Goal: Information Seeking & Learning: Understand process/instructions

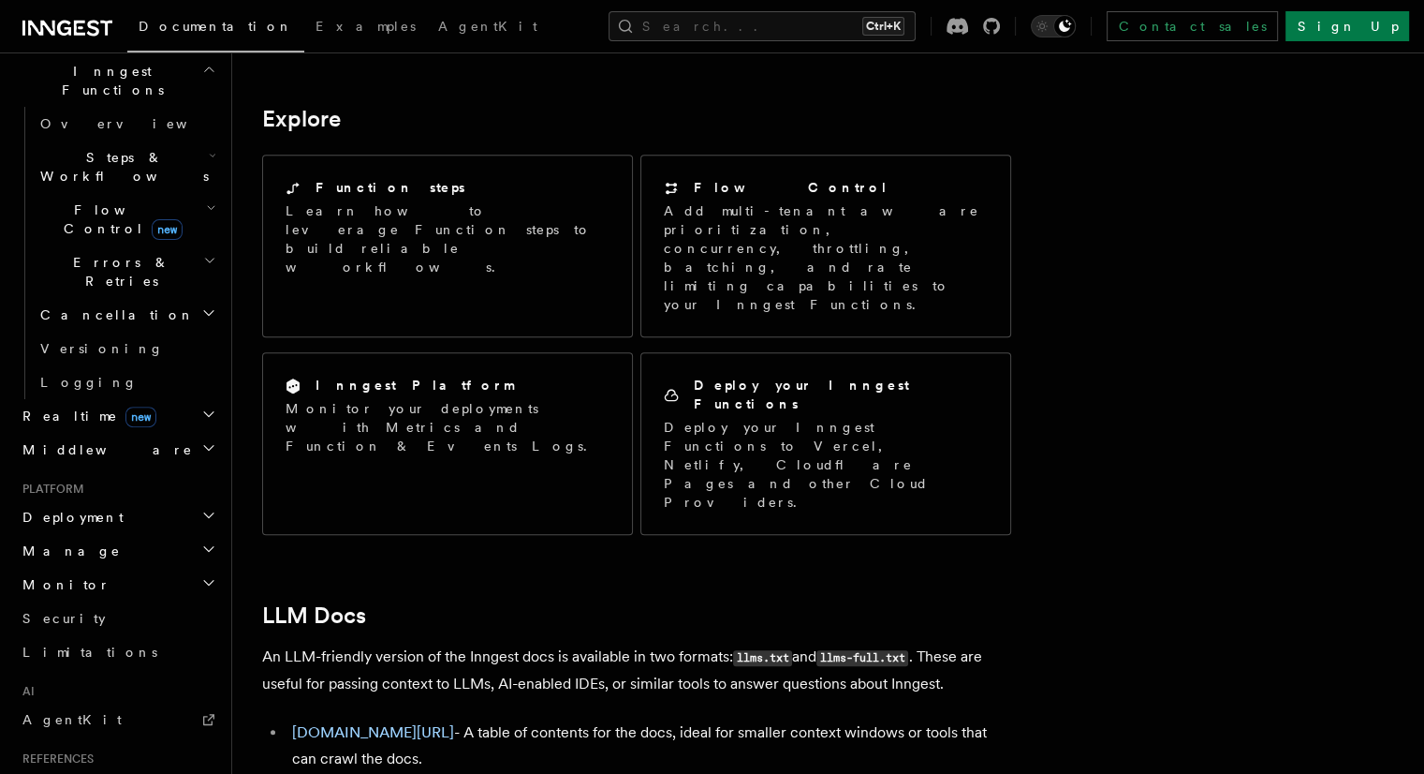
scroll to position [546, 0]
click at [201, 507] on icon "button" at bounding box center [208, 514] width 15 height 15
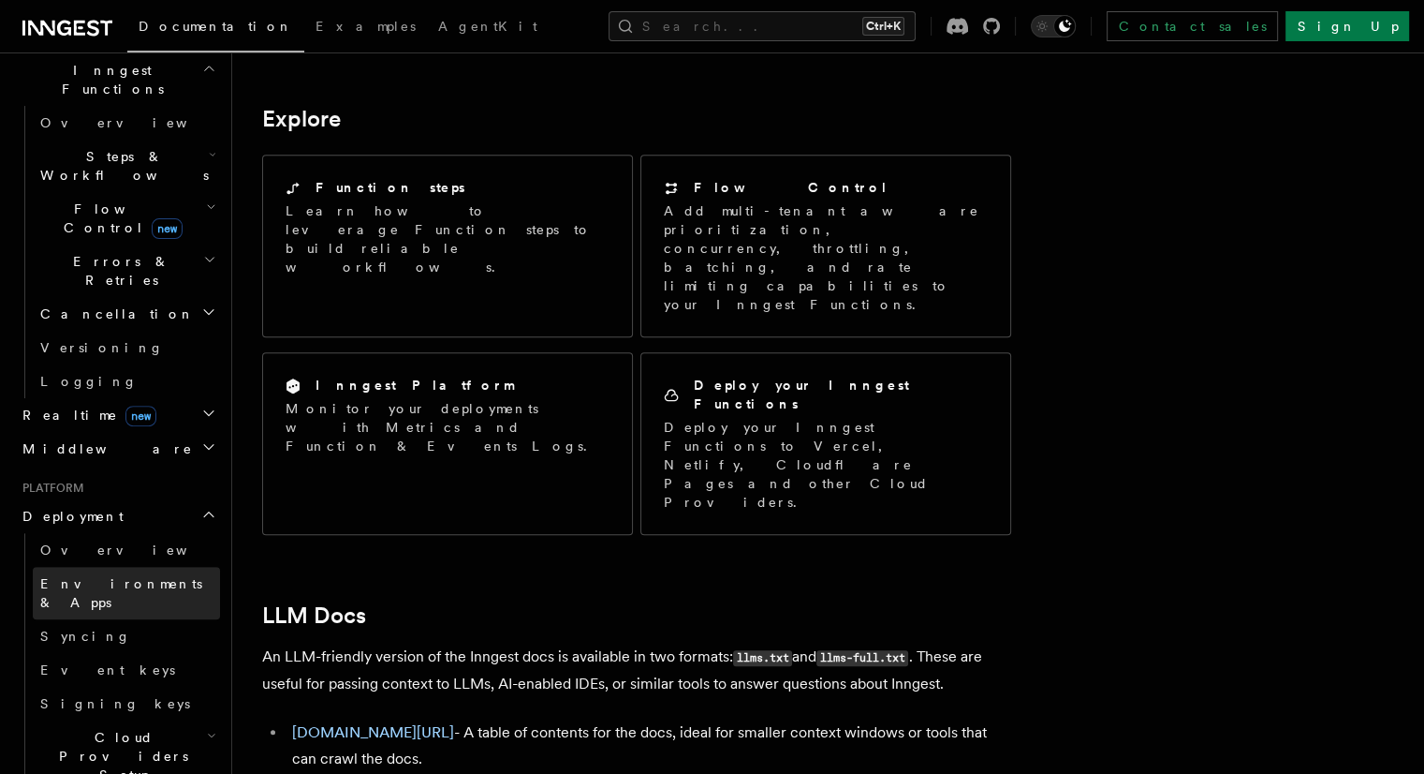
click at [150, 567] on link "Environments & Apps" at bounding box center [126, 593] width 187 height 52
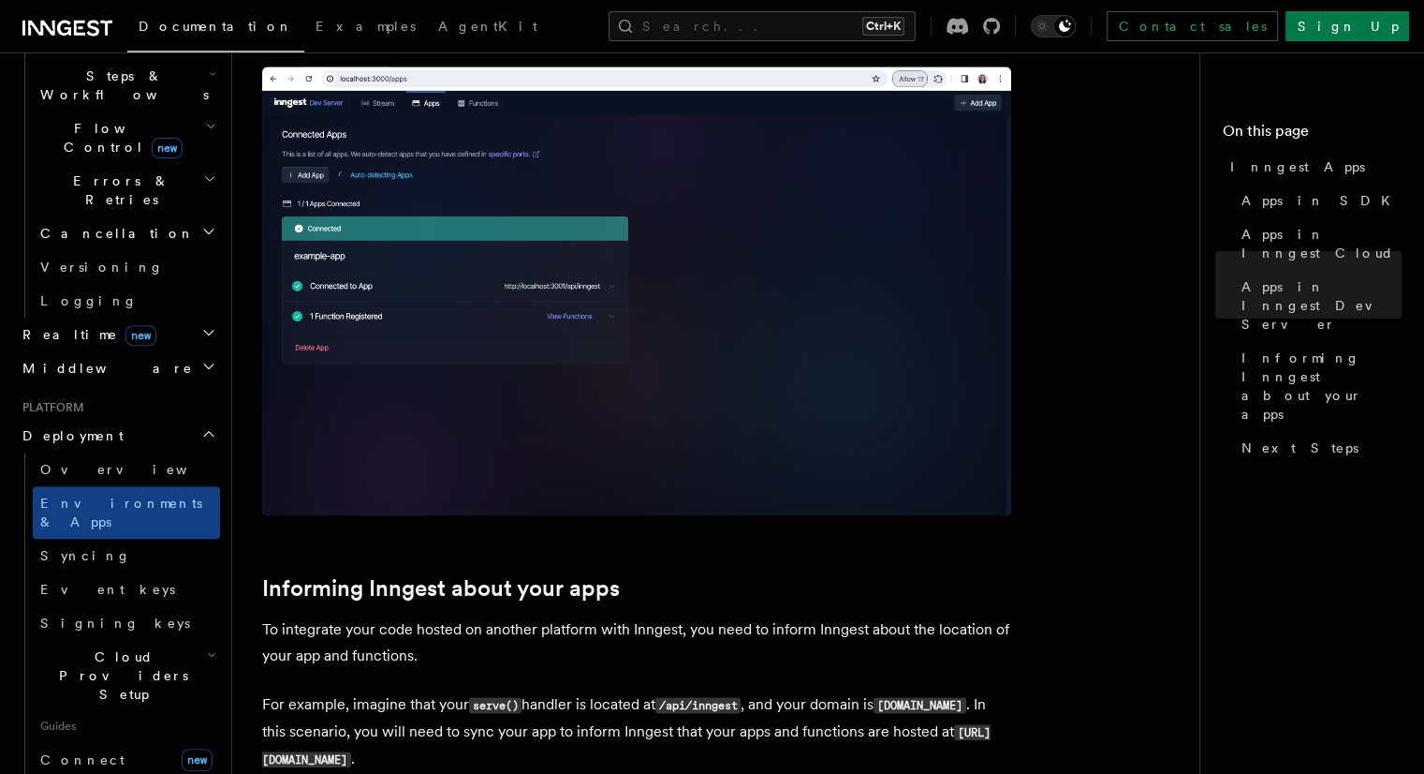
scroll to position [616, 0]
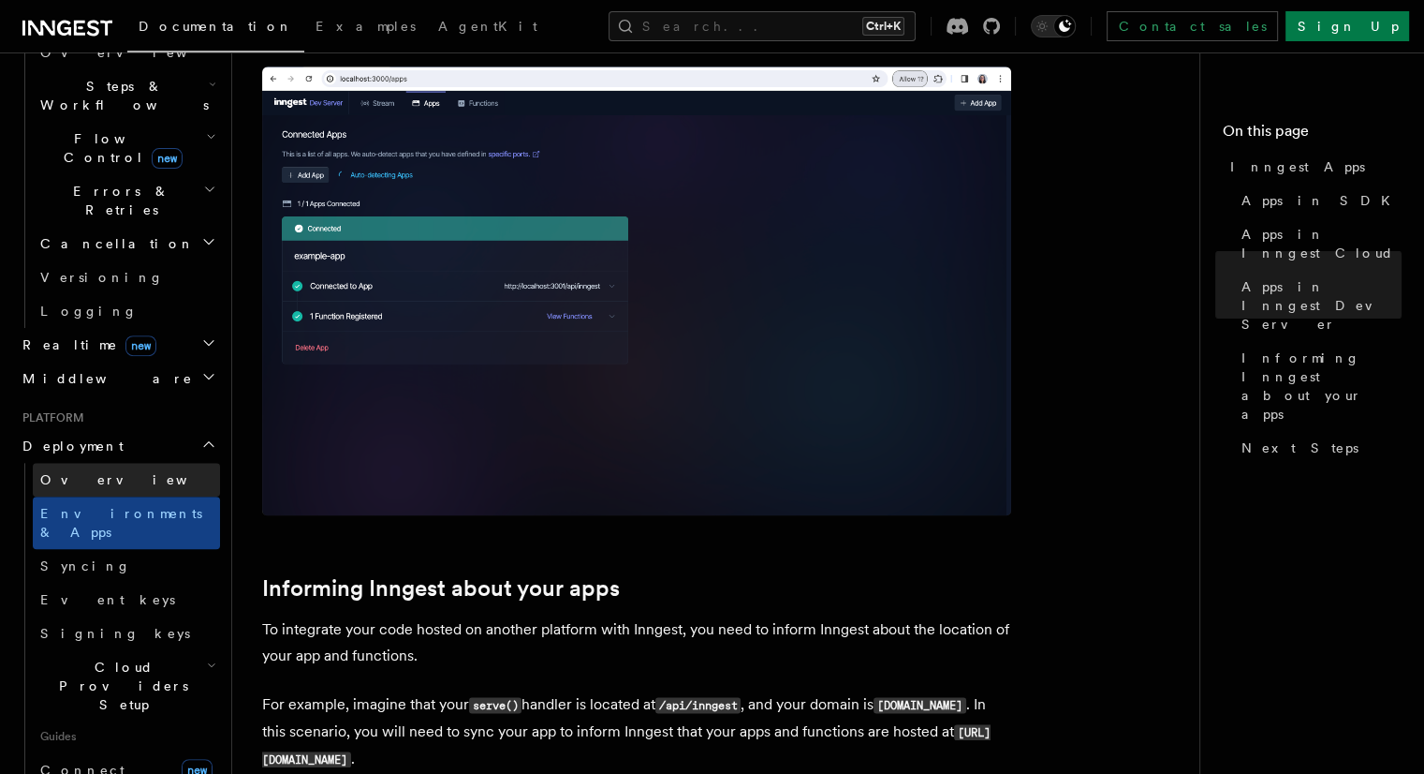
drag, startPoint x: 149, startPoint y: 292, endPoint x: 148, endPoint y: 304, distance: 12.2
click at [148, 429] on li "Deployment Overview Environments & Apps Syncing Event keys Signing keys Cloud P…" at bounding box center [117, 625] width 205 height 393
click at [148, 463] on link "Overview" at bounding box center [126, 480] width 187 height 34
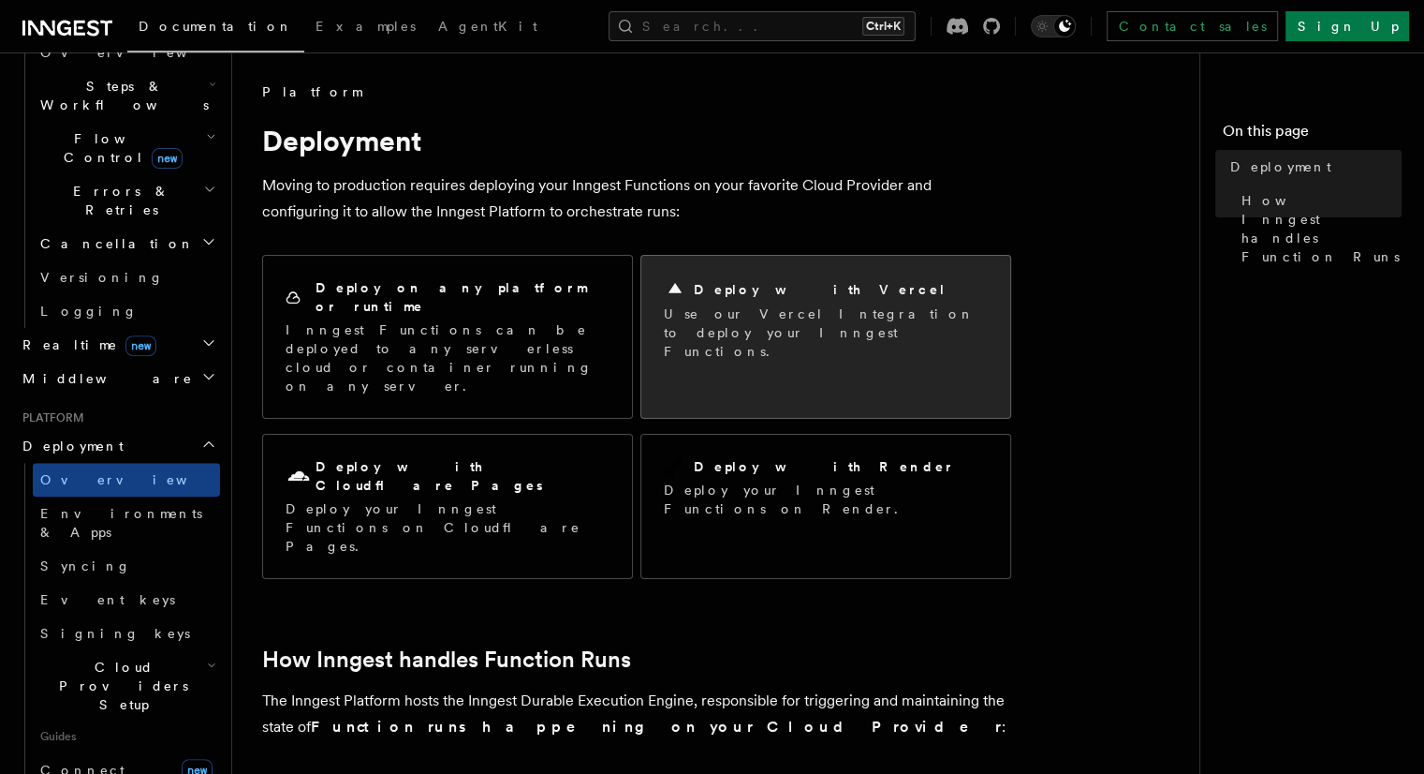
click at [705, 322] on p "Use our Vercel Integration to deploy your Inngest Functions." at bounding box center [826, 332] width 324 height 56
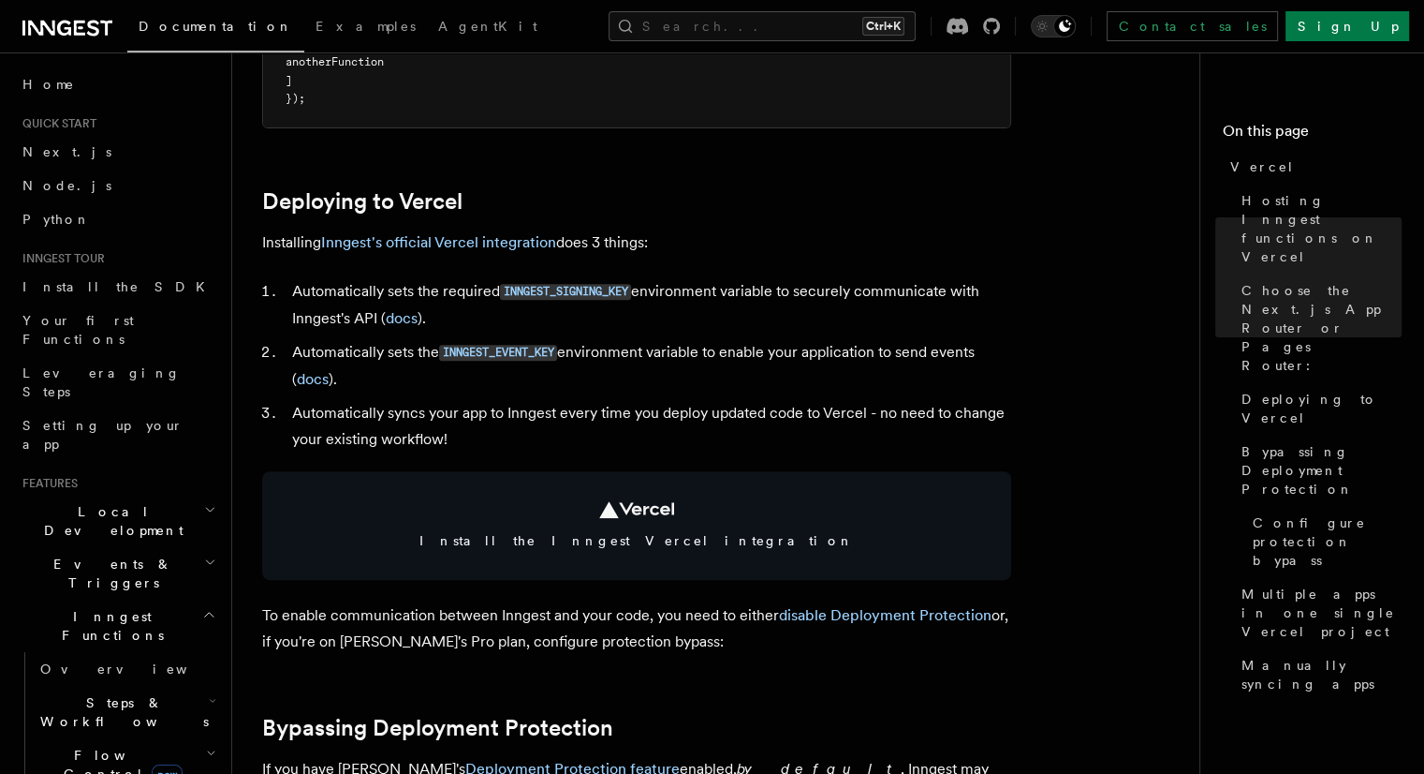
scroll to position [755, 0]
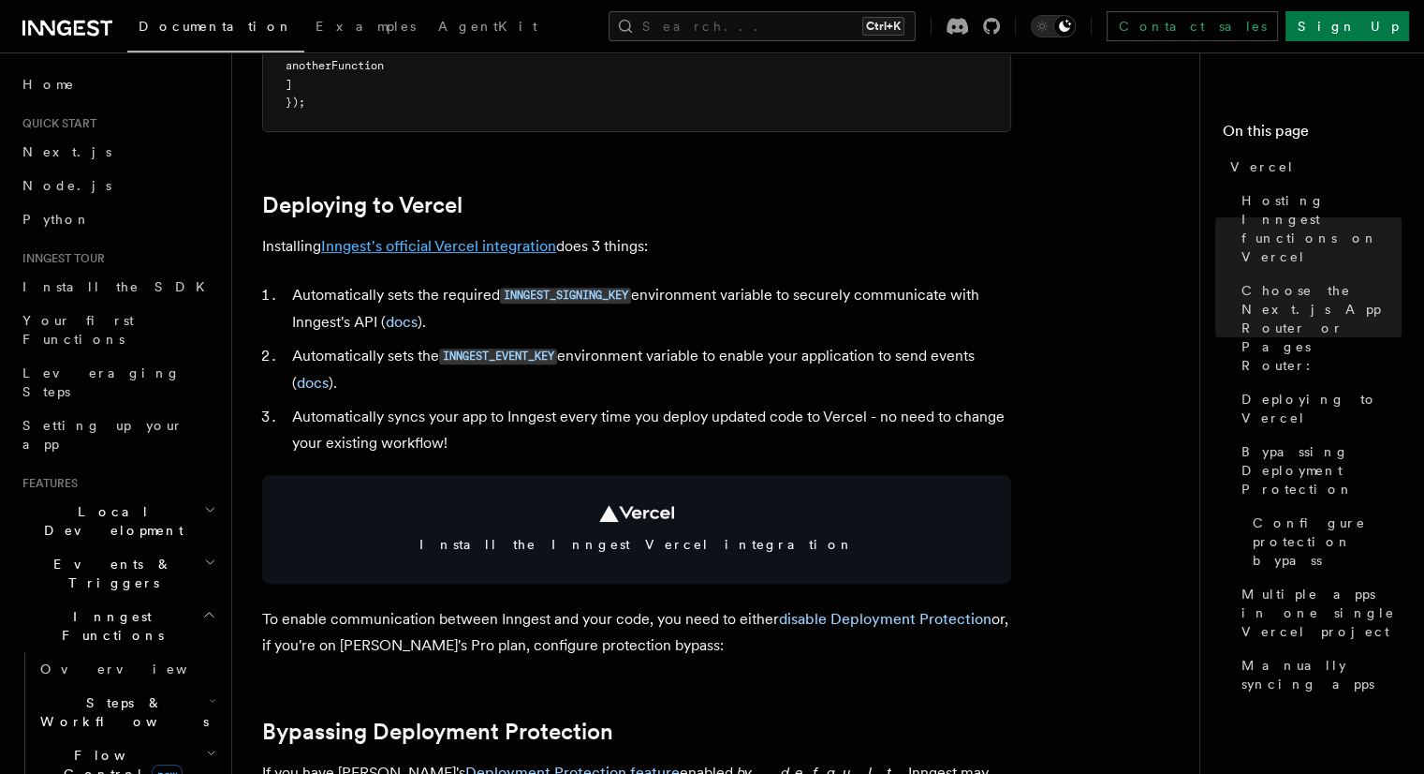
click at [494, 239] on link "Inngest's official Vercel integration" at bounding box center [438, 246] width 235 height 18
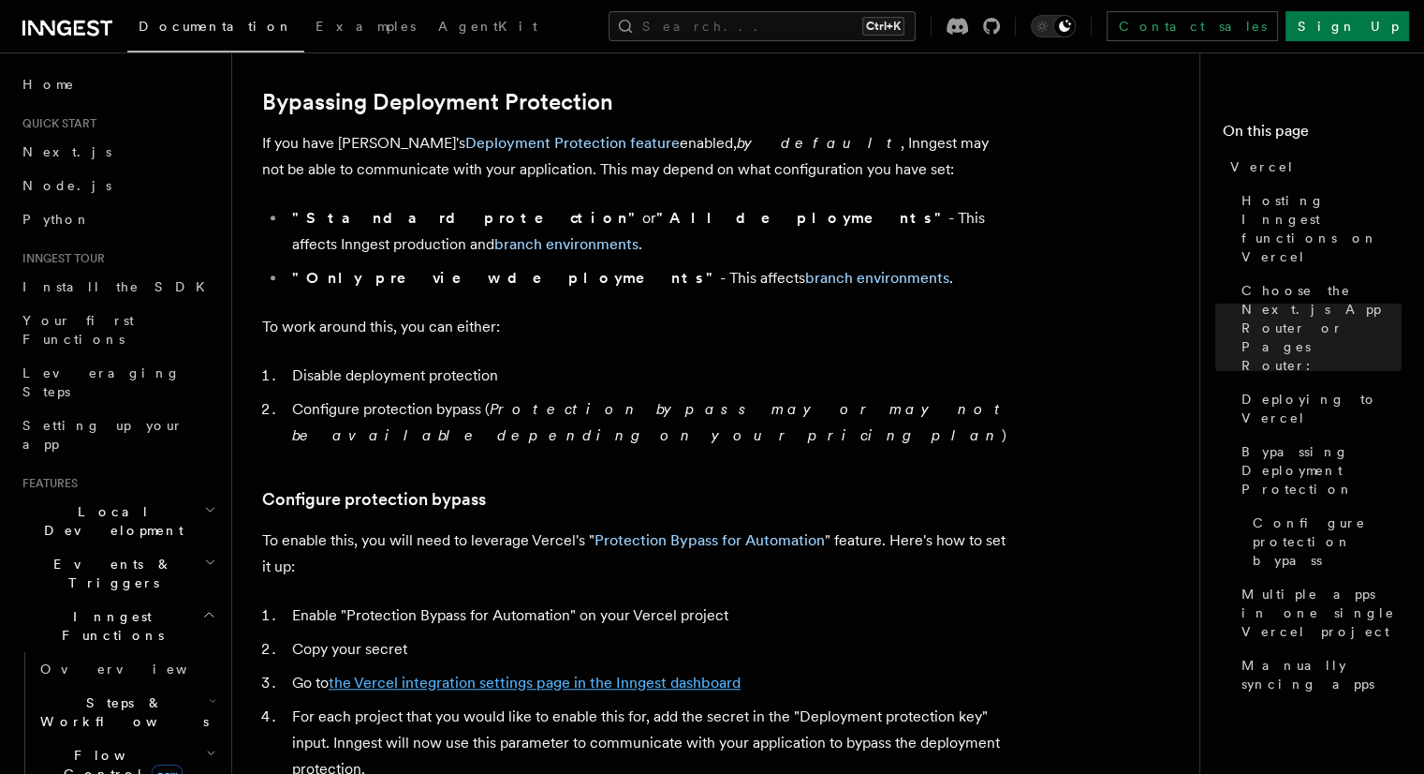
click at [561, 673] on link "the Vercel integration settings page in the Inngest dashboard" at bounding box center [535, 682] width 412 height 18
